Goal: Task Accomplishment & Management: Manage account settings

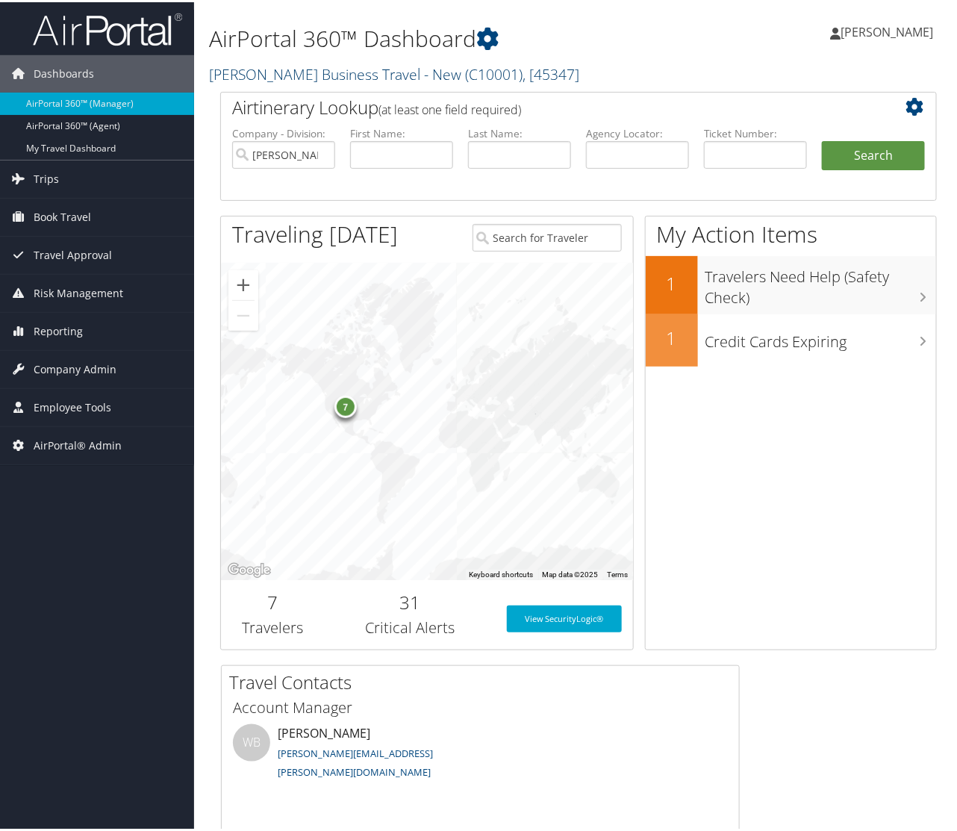
click at [325, 69] on link "[PERSON_NAME] Business Travel - New ( C10001 ) , [ 45347 ]" at bounding box center [394, 72] width 370 height 20
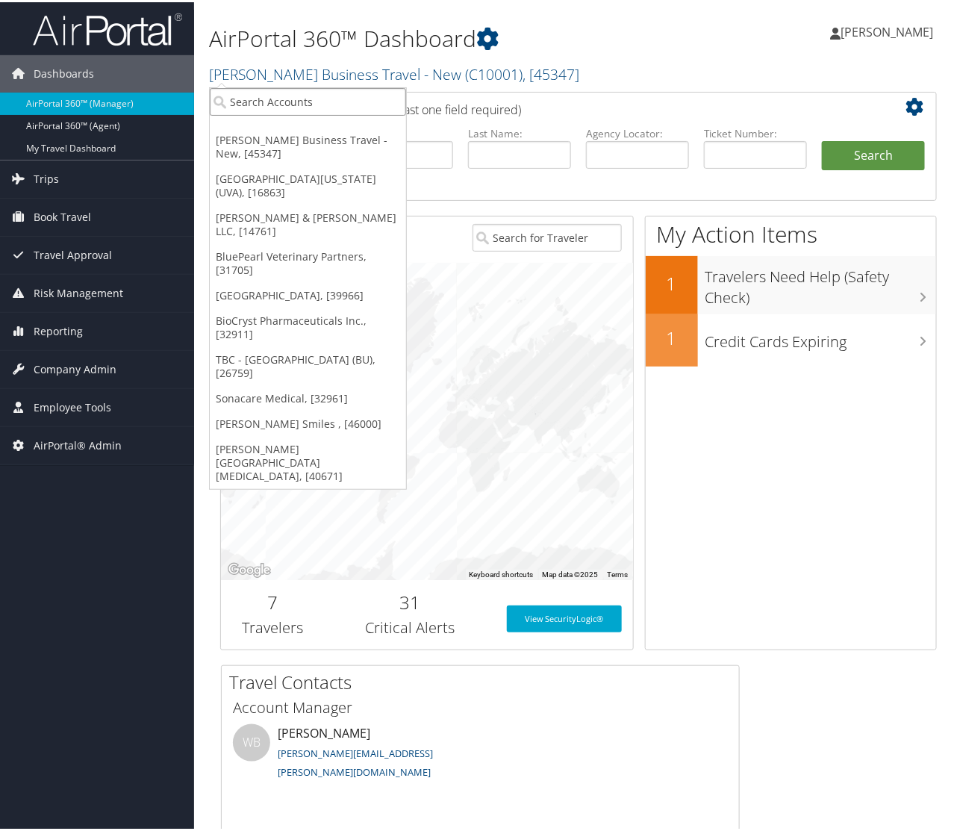
click at [314, 95] on input "search" at bounding box center [308, 100] width 196 height 28
type input "bcrx"
